Goal: Transaction & Acquisition: Purchase product/service

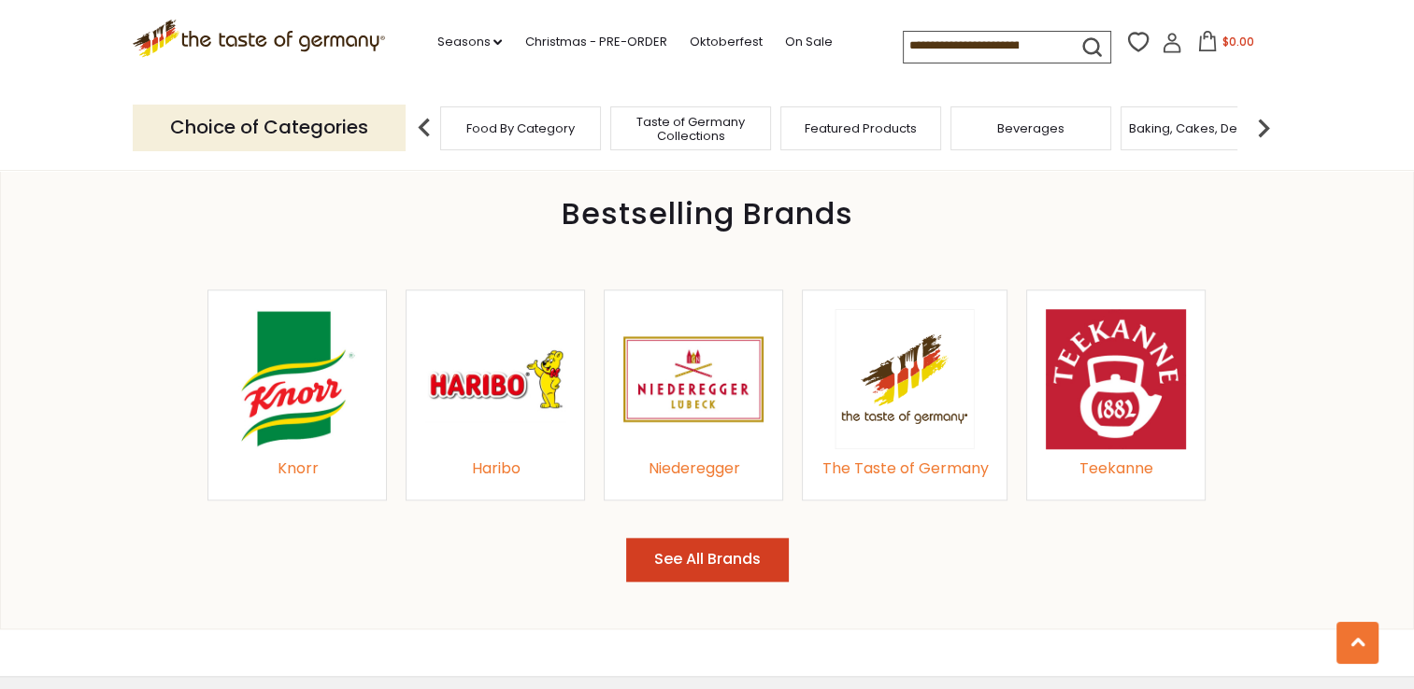
scroll to position [1962, 0]
click at [334, 395] on img at bounding box center [297, 378] width 140 height 140
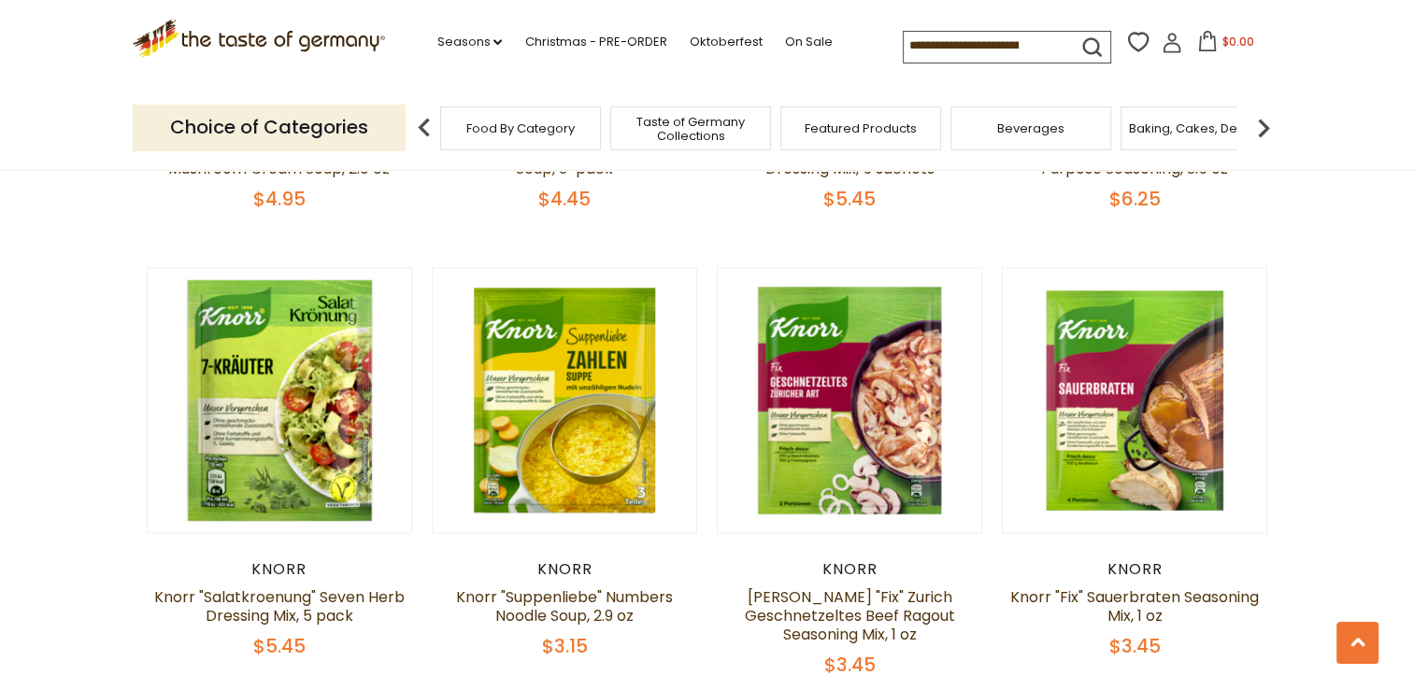
scroll to position [2896, 0]
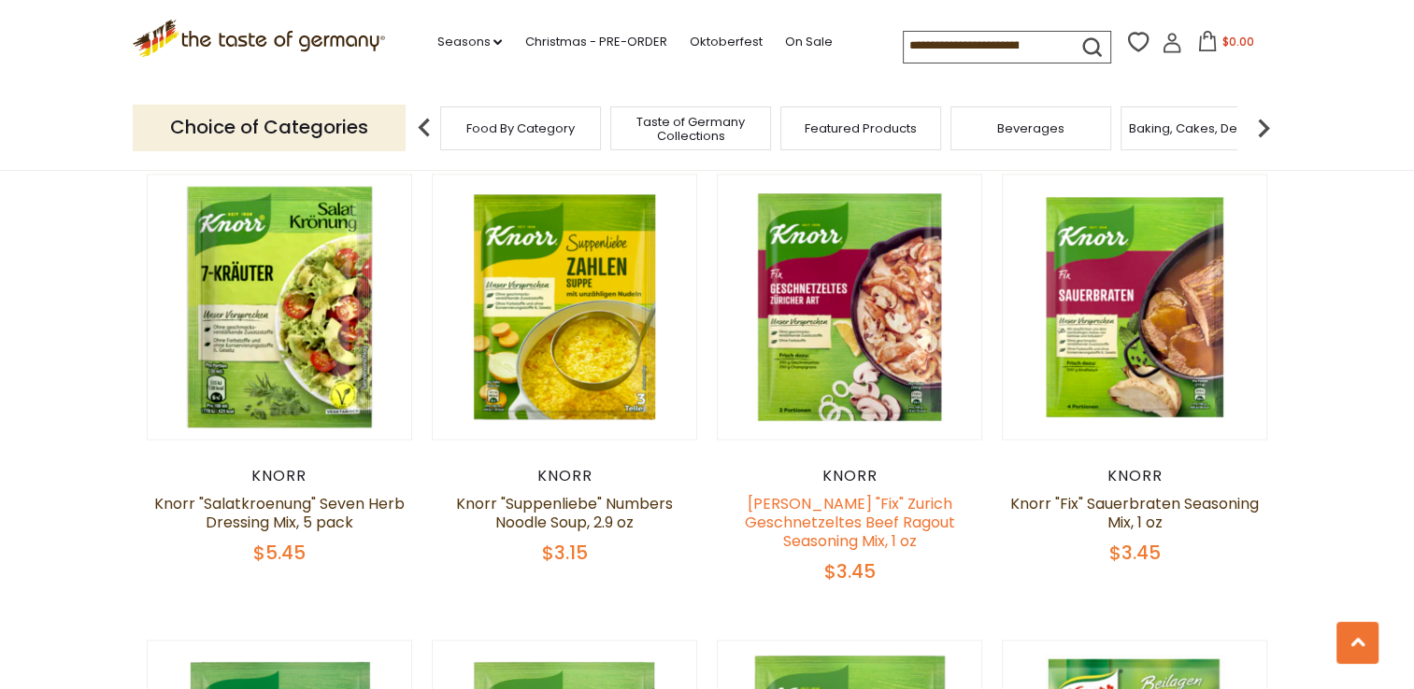
click at [867, 533] on link "[PERSON_NAME] "Fix" Zurich Geschnetzeltes Beef Ragout Seasoning Mix, 1 oz" at bounding box center [850, 522] width 210 height 59
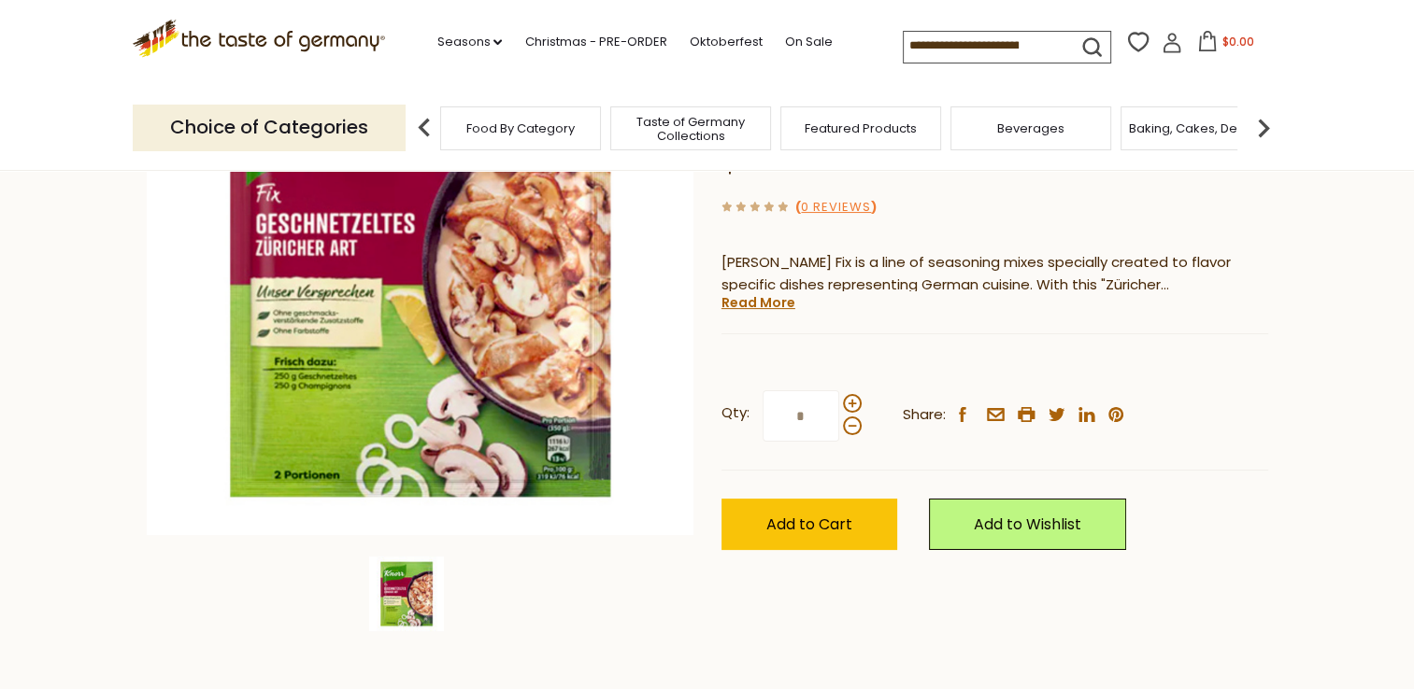
scroll to position [280, 0]
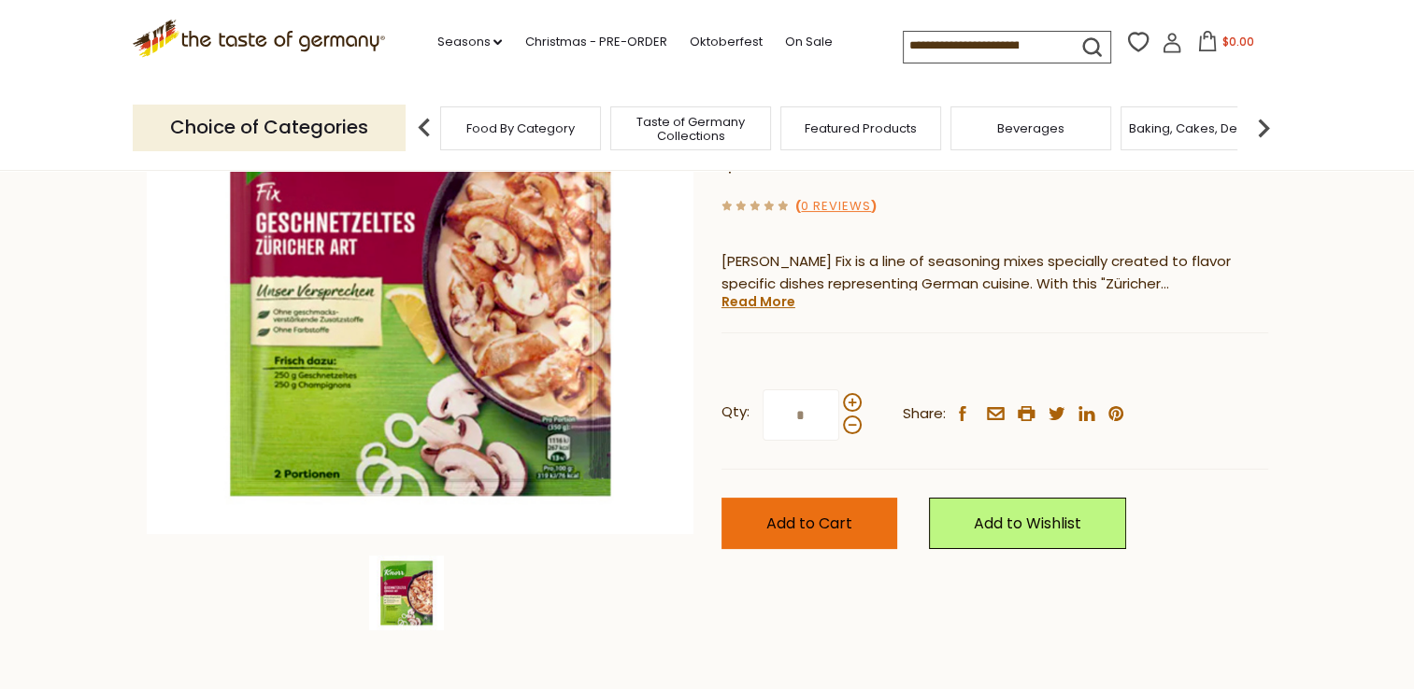
click at [800, 513] on span "Add to Cart" at bounding box center [809, 523] width 86 height 21
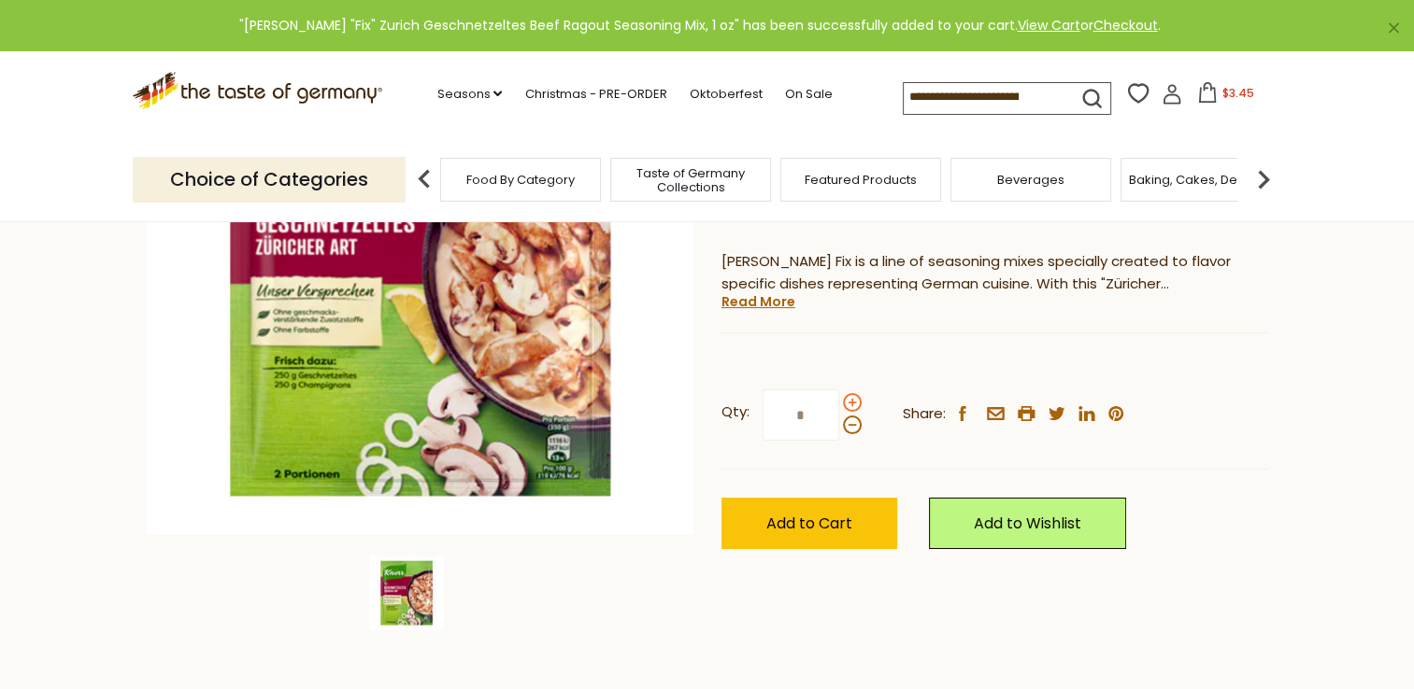
click at [853, 393] on span at bounding box center [852, 402] width 19 height 19
click at [839, 390] on input "*" at bounding box center [800, 415] width 77 height 51
click at [853, 393] on span at bounding box center [852, 402] width 19 height 19
click at [839, 390] on input "*" at bounding box center [800, 415] width 77 height 51
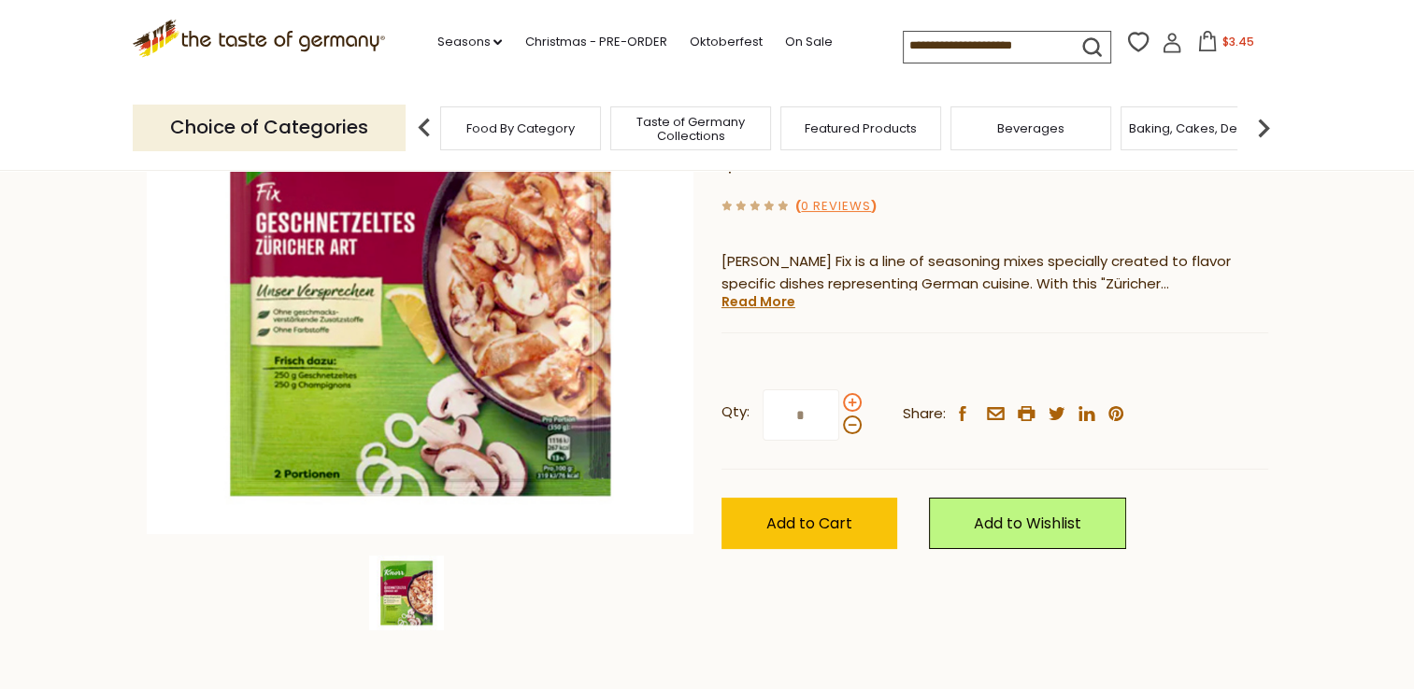
click at [847, 393] on span at bounding box center [852, 402] width 19 height 19
click at [839, 390] on input "*" at bounding box center [800, 415] width 77 height 51
type input "*"
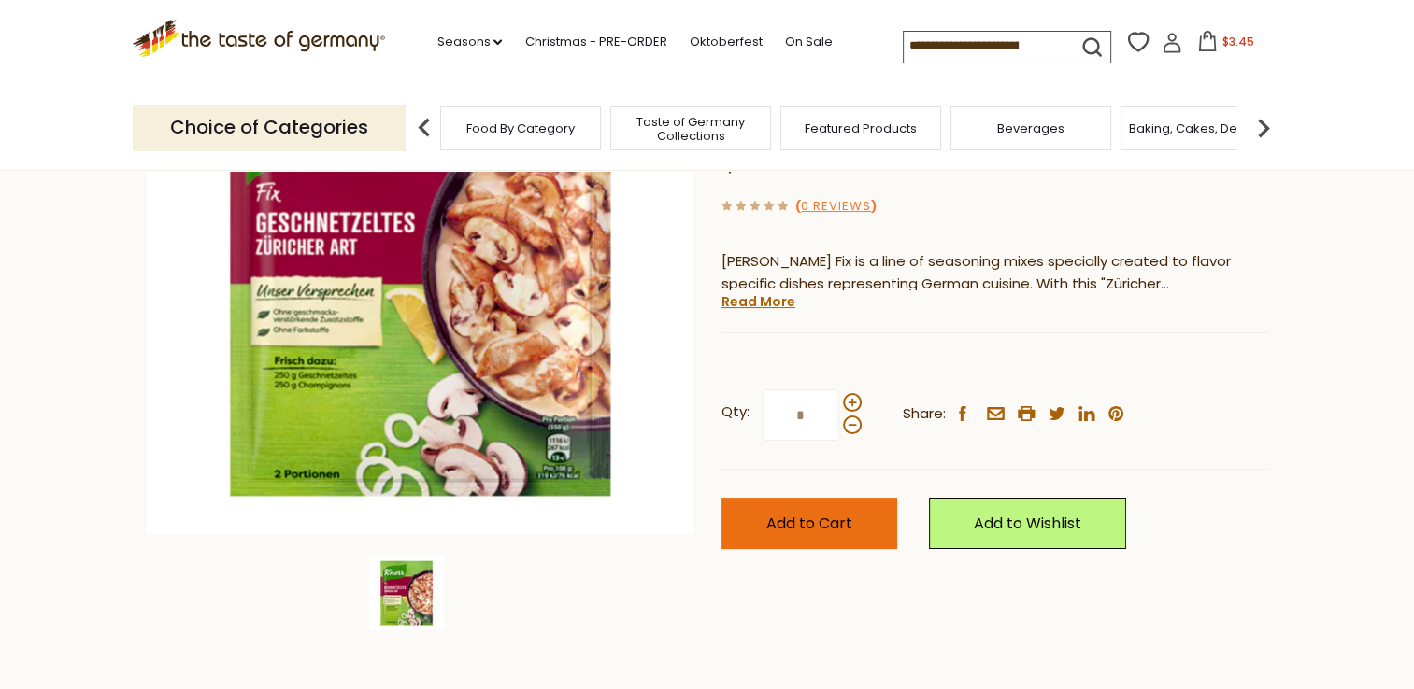
click at [818, 513] on span "Add to Cart" at bounding box center [809, 523] width 86 height 21
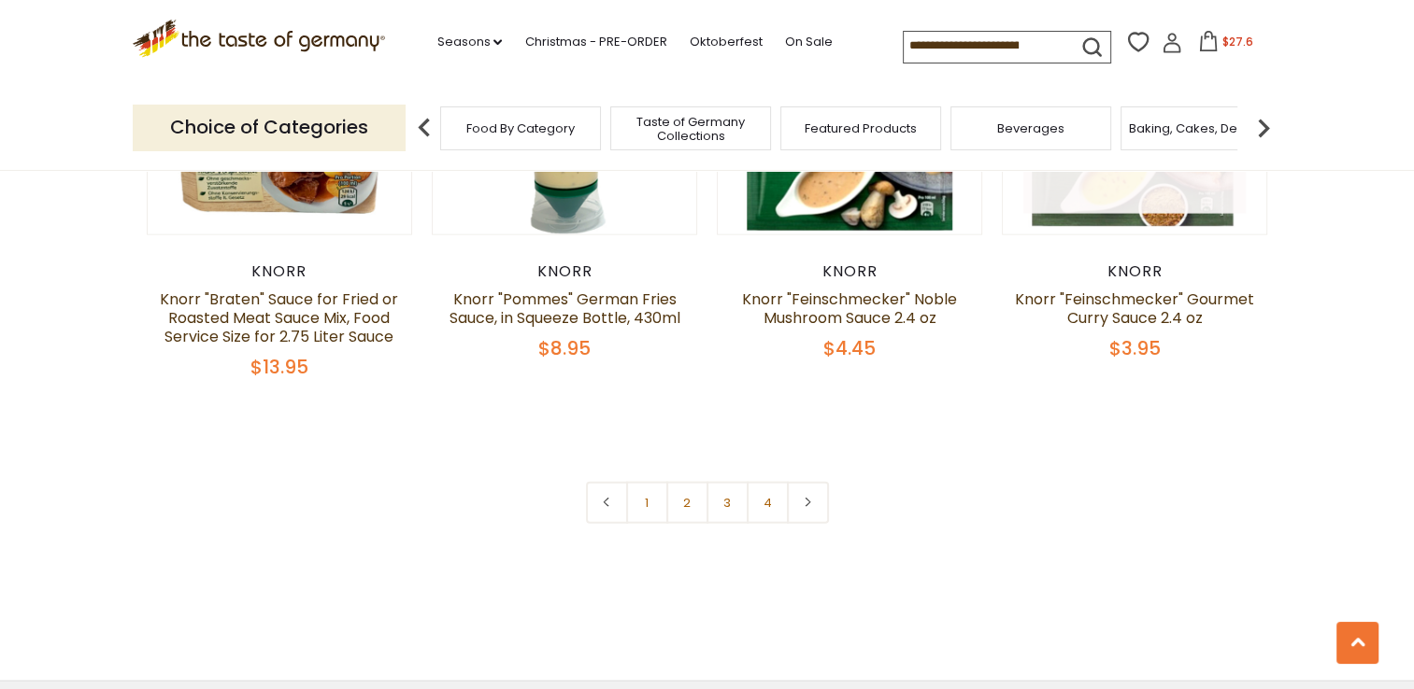
scroll to position [4074, 0]
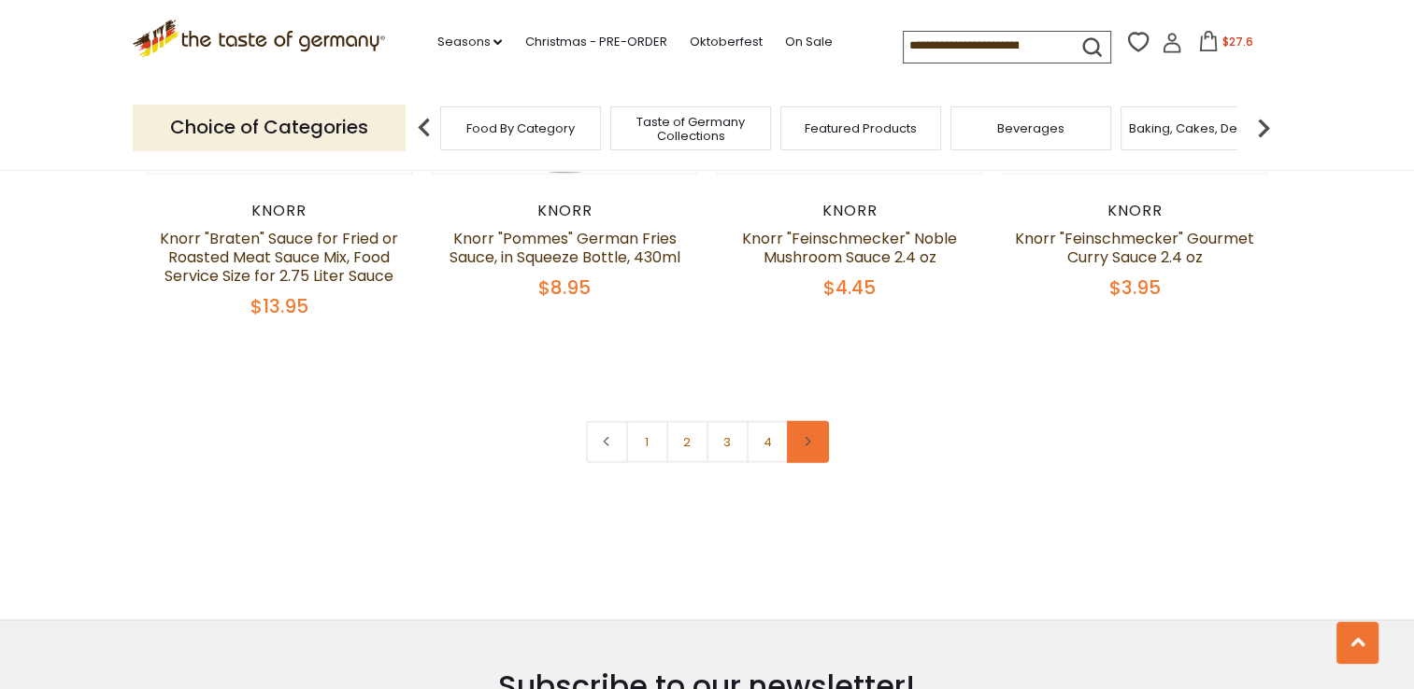
click at [802, 440] on icon at bounding box center [807, 441] width 11 height 9
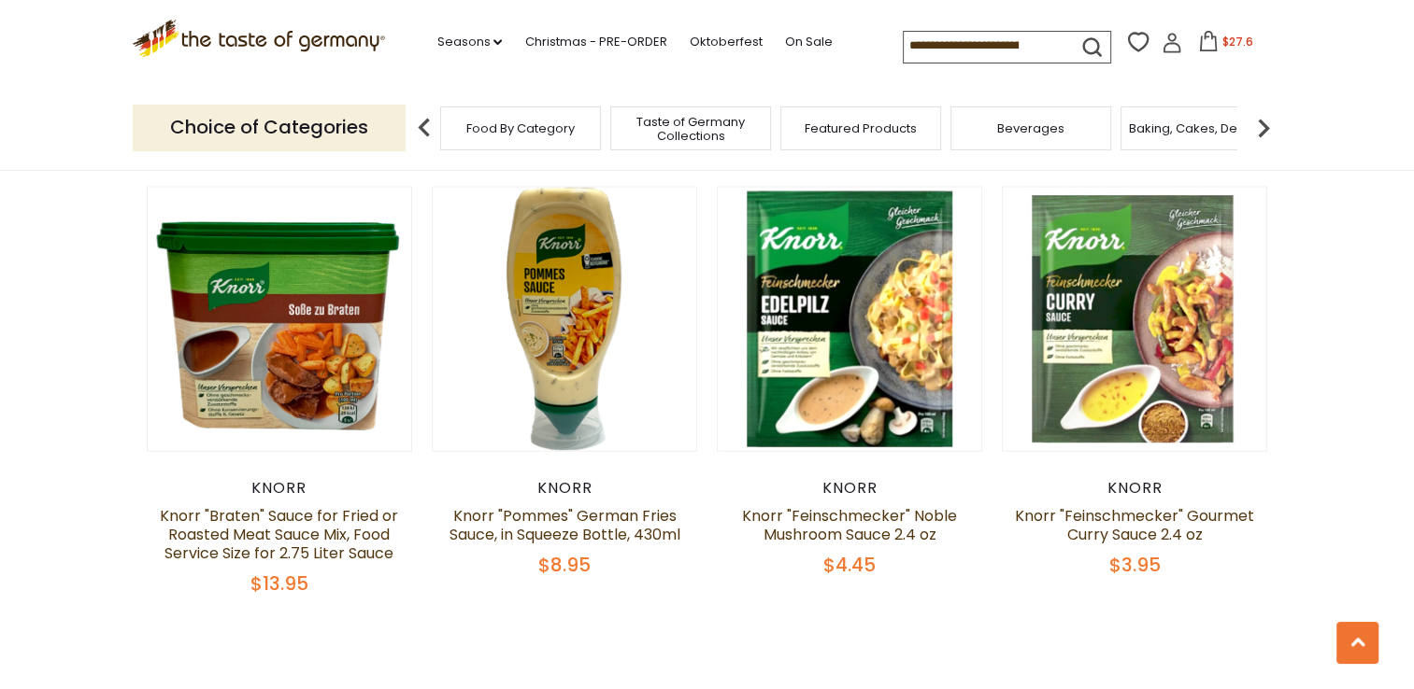
scroll to position [3981, 0]
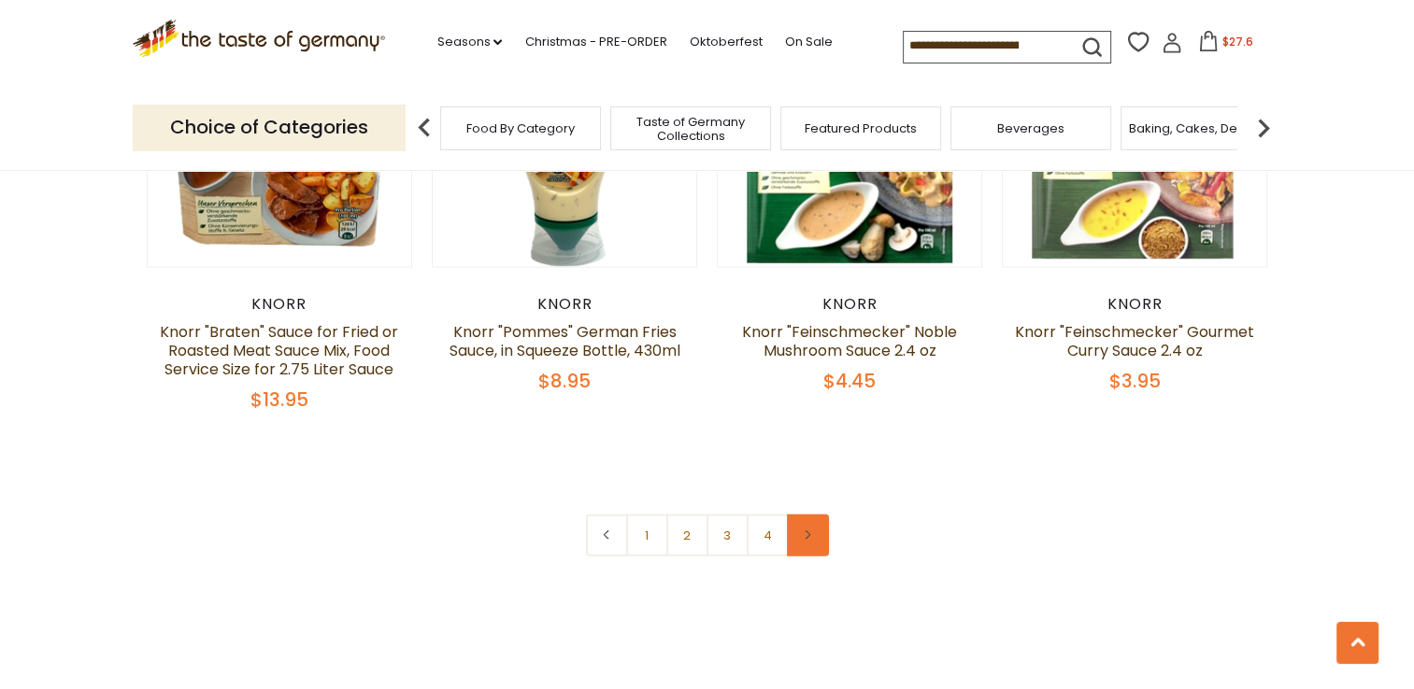
click at [802, 533] on icon at bounding box center [807, 535] width 11 height 9
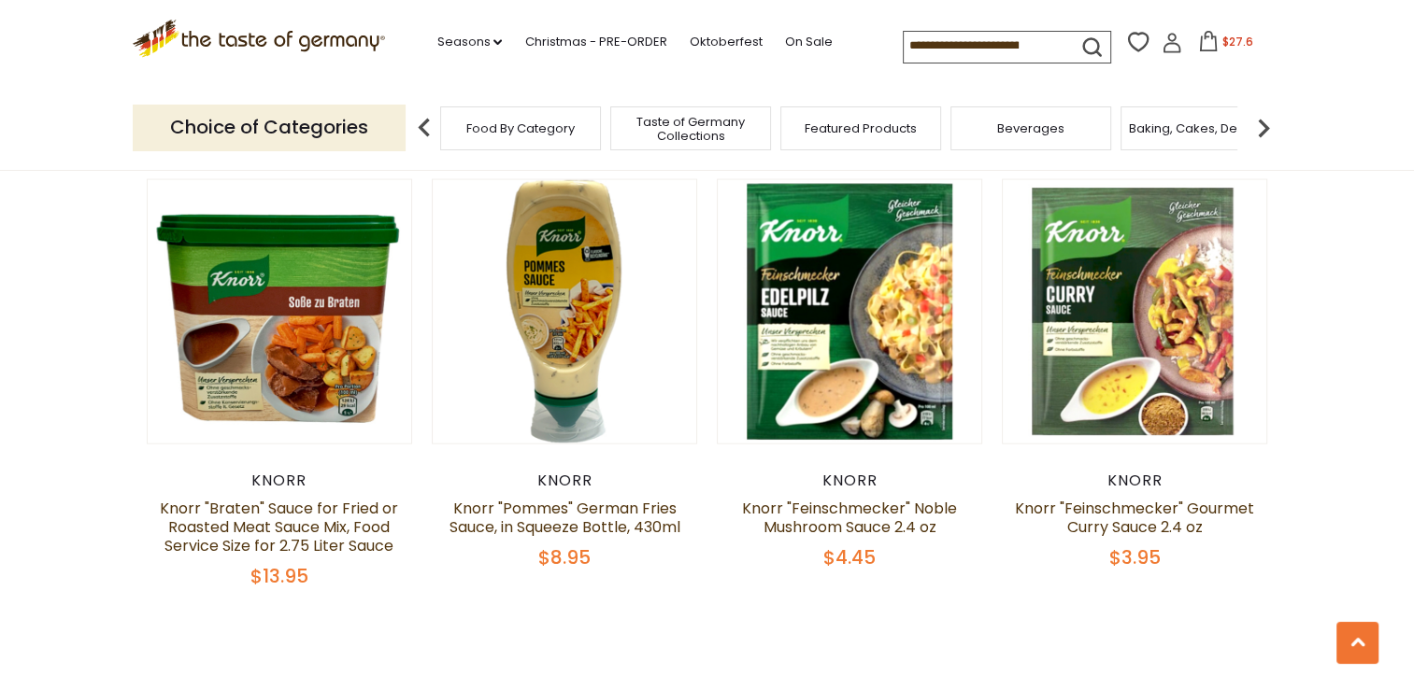
scroll to position [4111, 0]
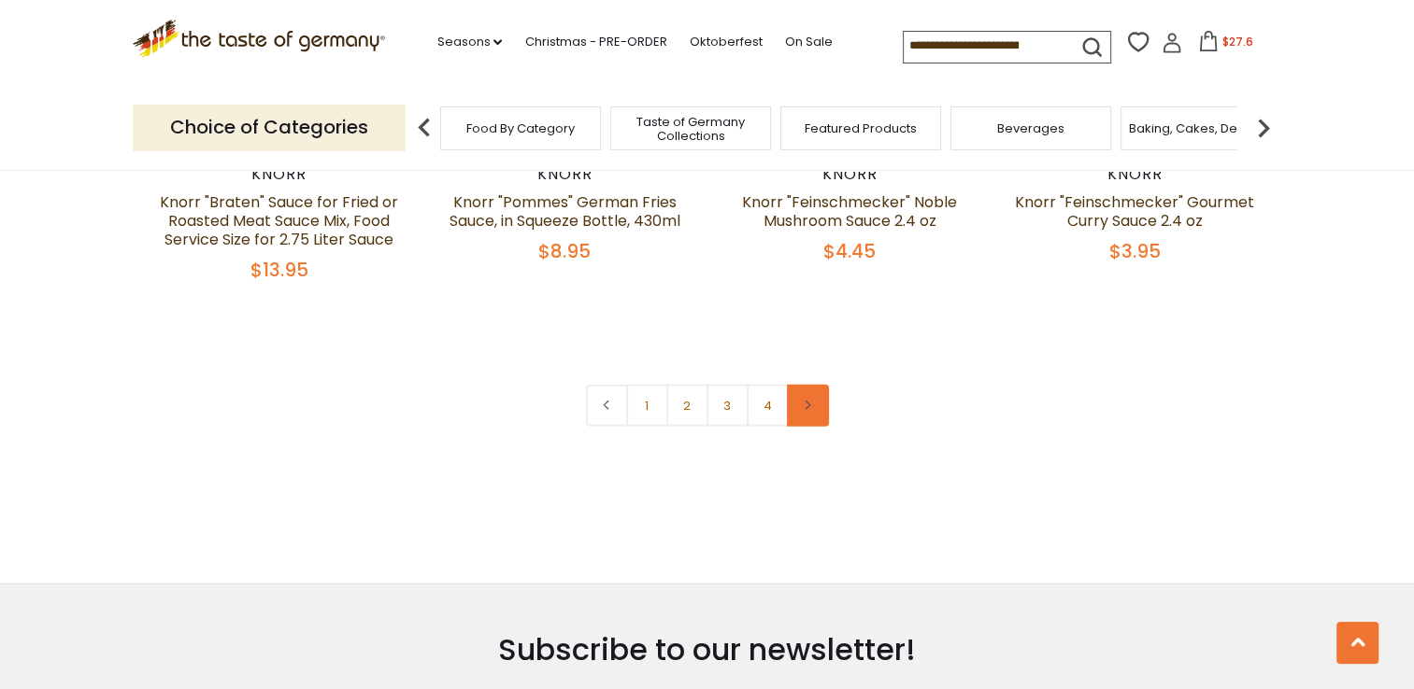
click at [809, 404] on icon at bounding box center [807, 405] width 11 height 9
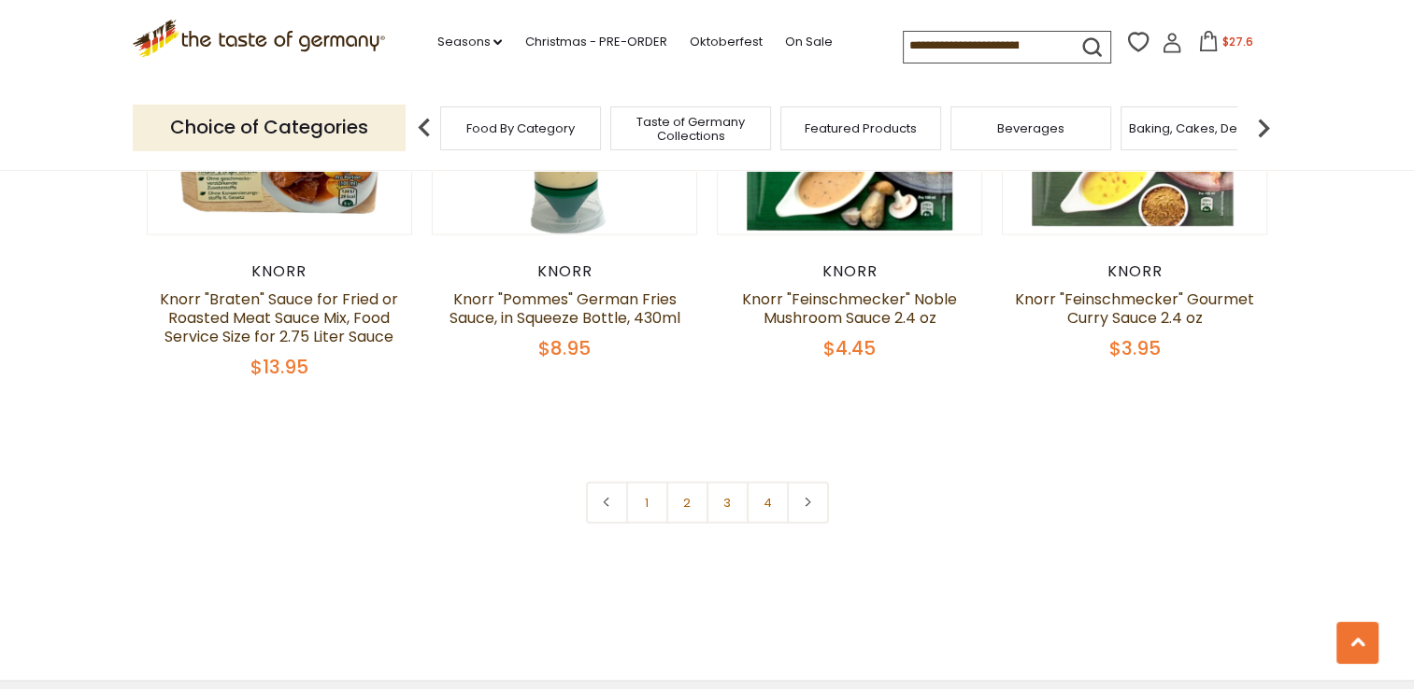
scroll to position [4017, 0]
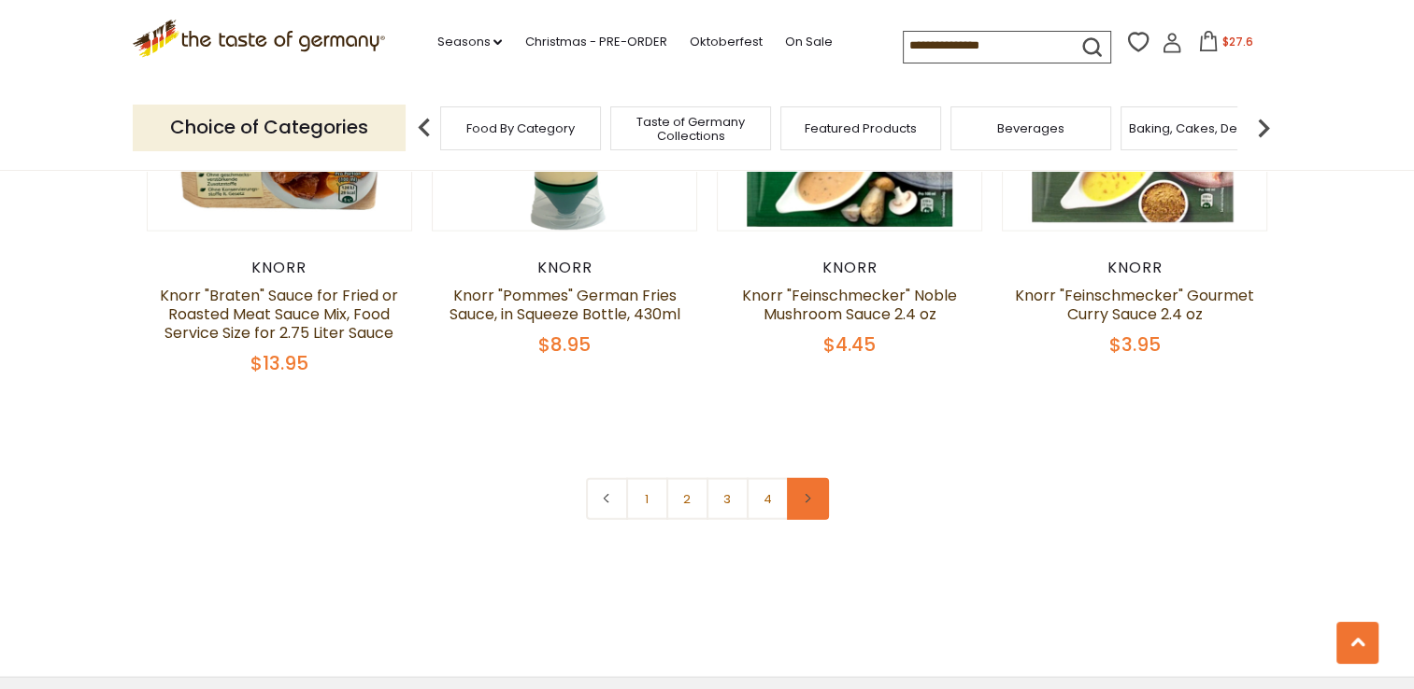
click at [805, 508] on link at bounding box center [808, 499] width 42 height 42
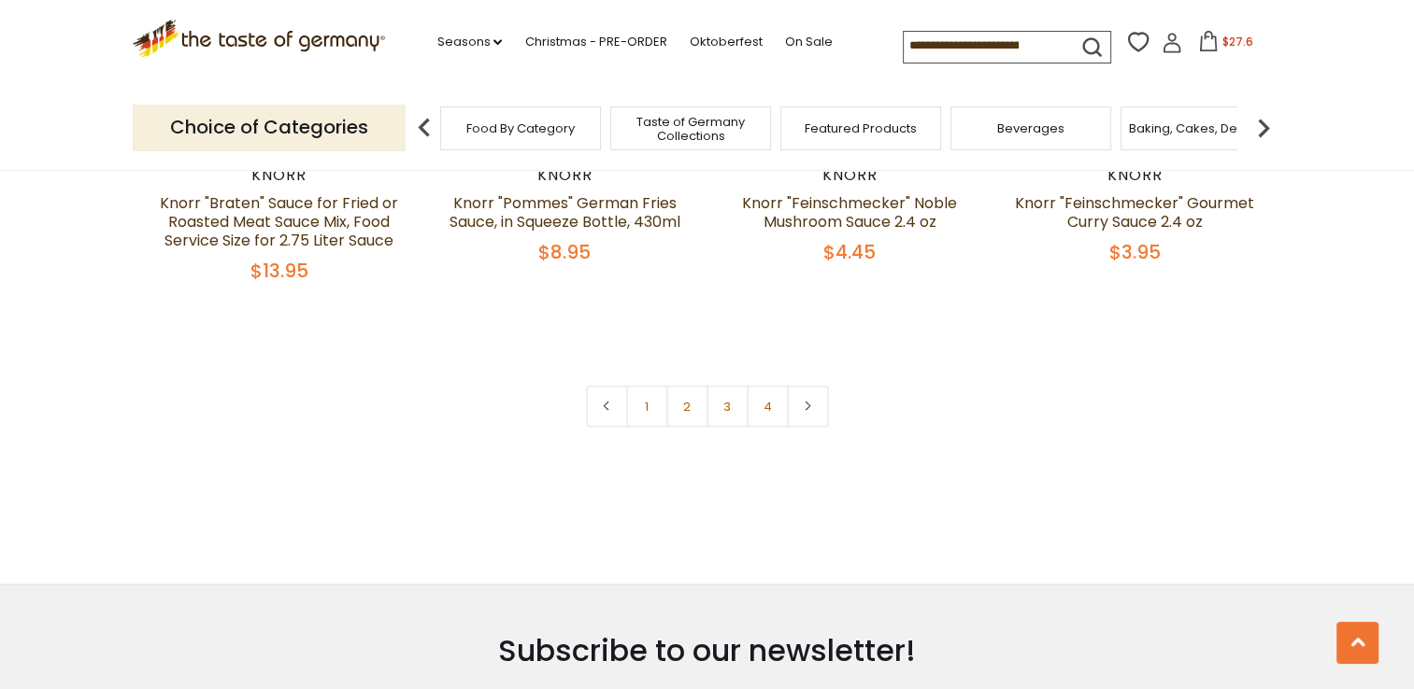
scroll to position [4111, 0]
click at [807, 404] on use at bounding box center [808, 405] width 6 height 9
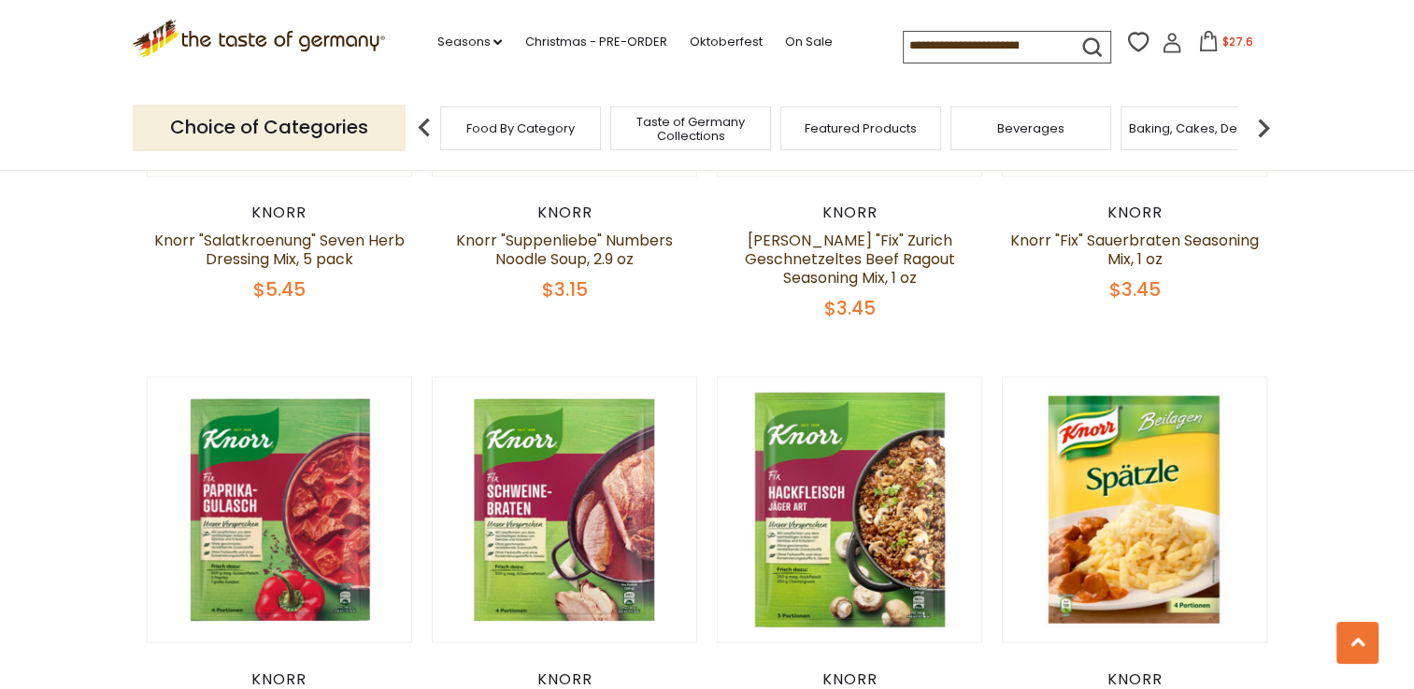
scroll to position [3177, 0]
